Goal: Task Accomplishment & Management: Manage account settings

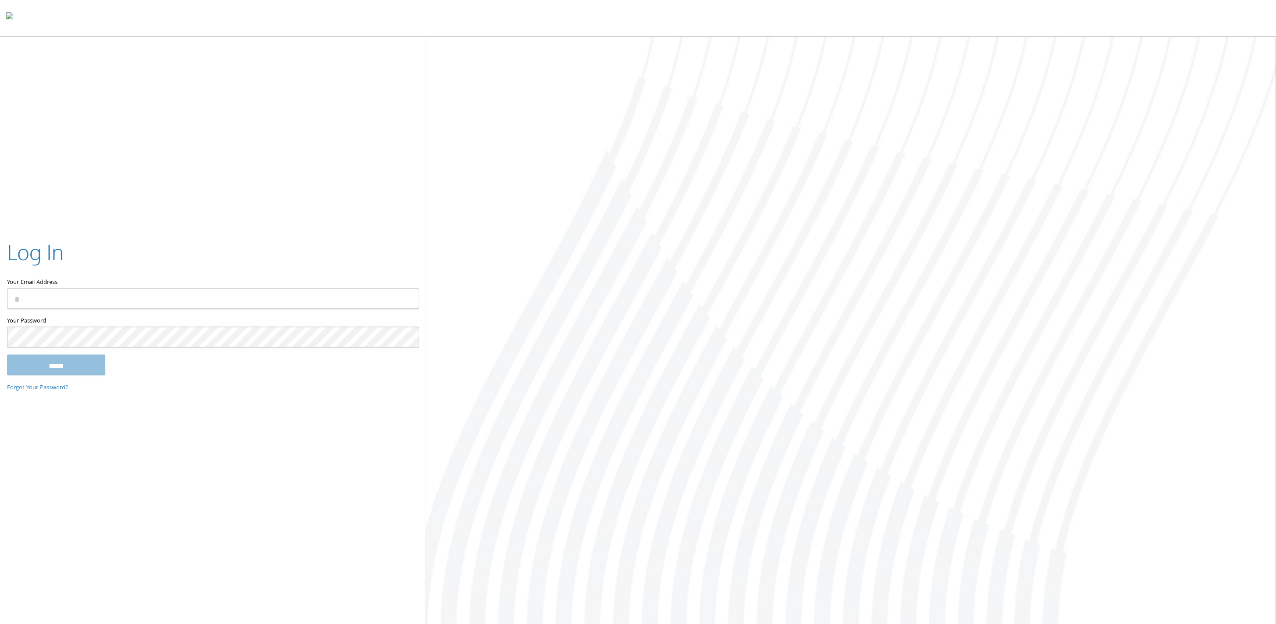
paste input "**********"
type input "**********"
click at [37, 360] on input "******" at bounding box center [56, 364] width 98 height 21
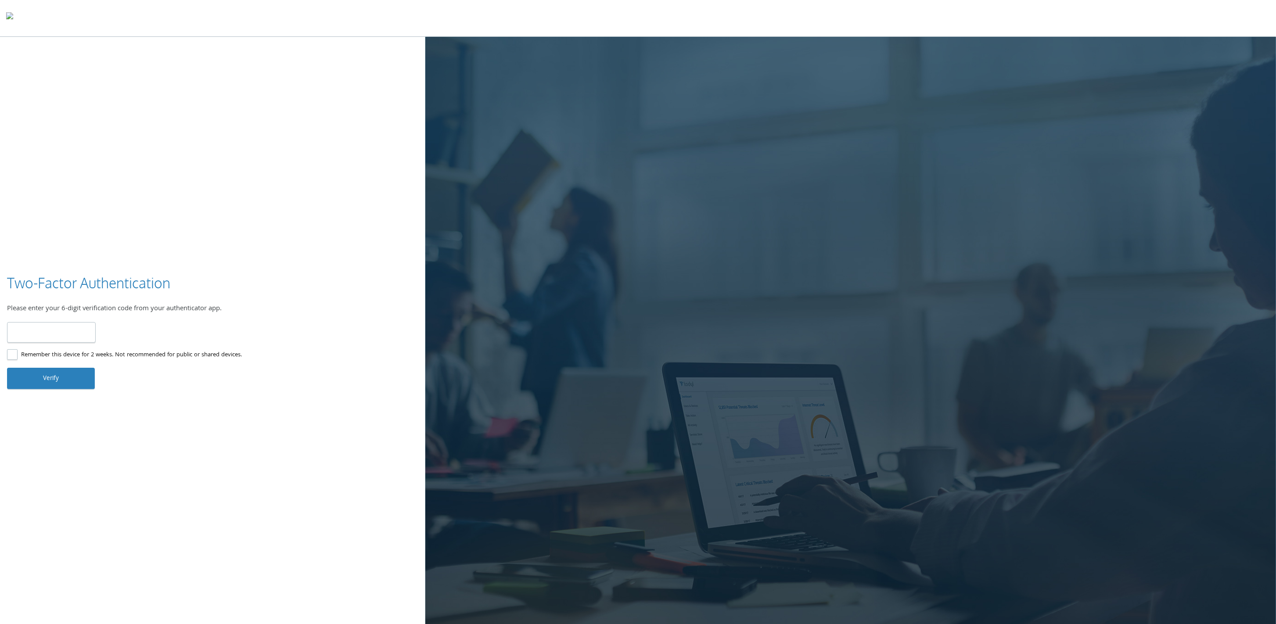
type input "******"
